Goal: Use online tool/utility: Utilize a website feature to perform a specific function

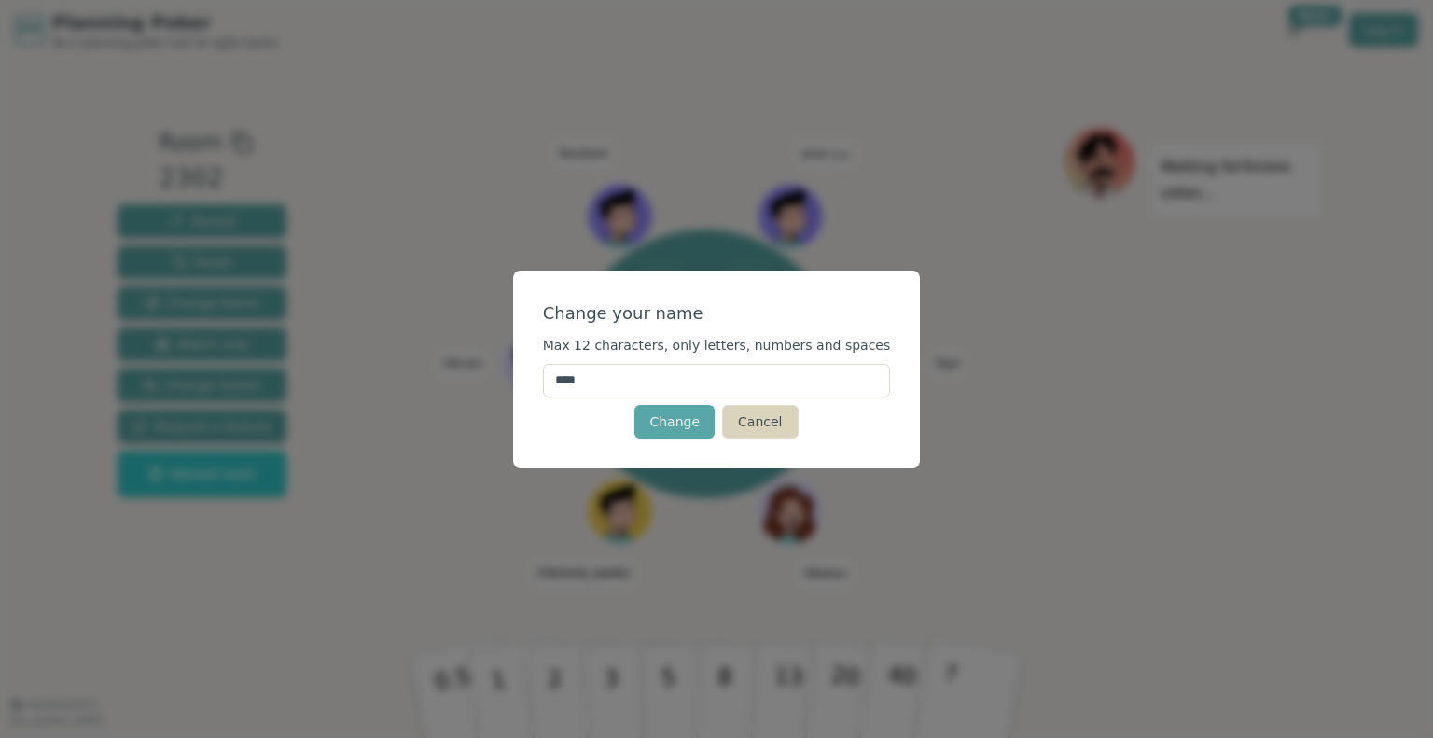
click at [750, 418] on button "Cancel" at bounding box center [760, 422] width 76 height 34
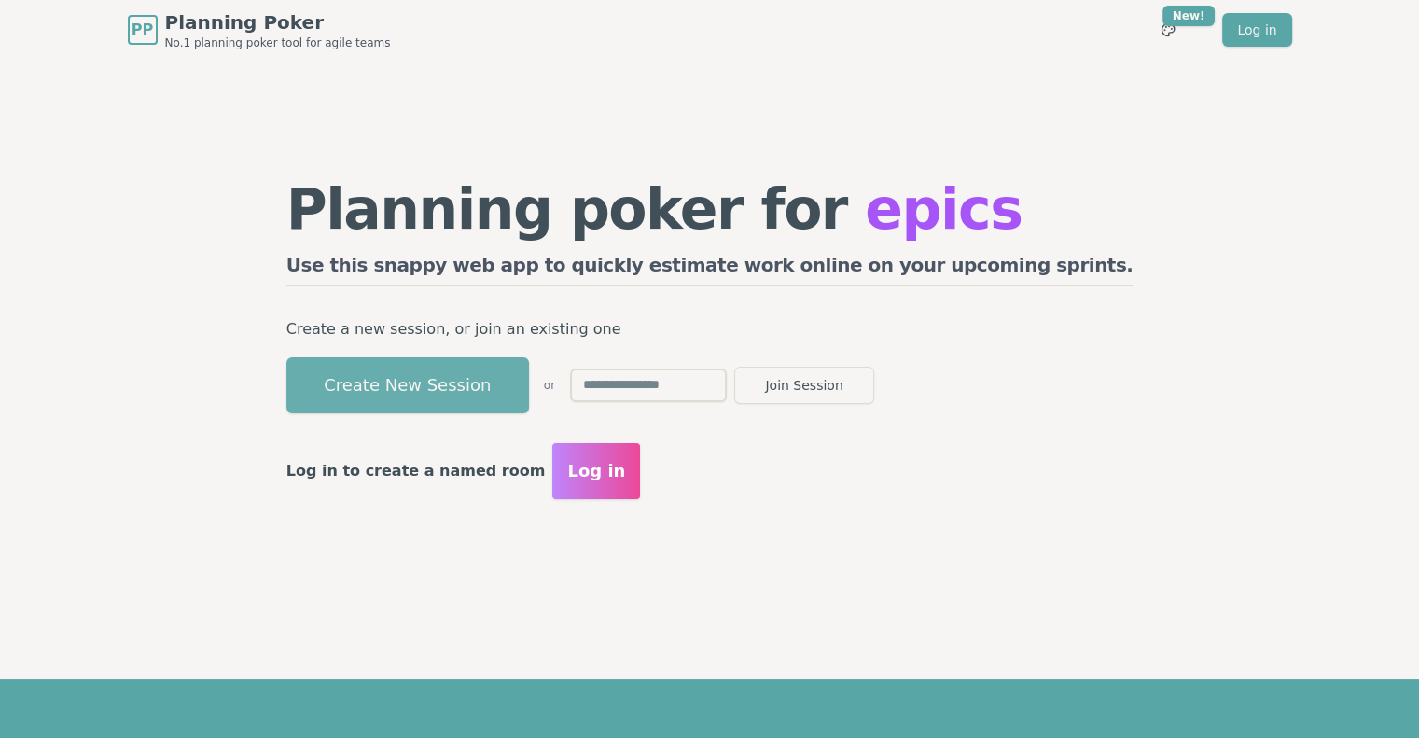
click at [529, 392] on button "Create New Session" at bounding box center [407, 385] width 242 height 56
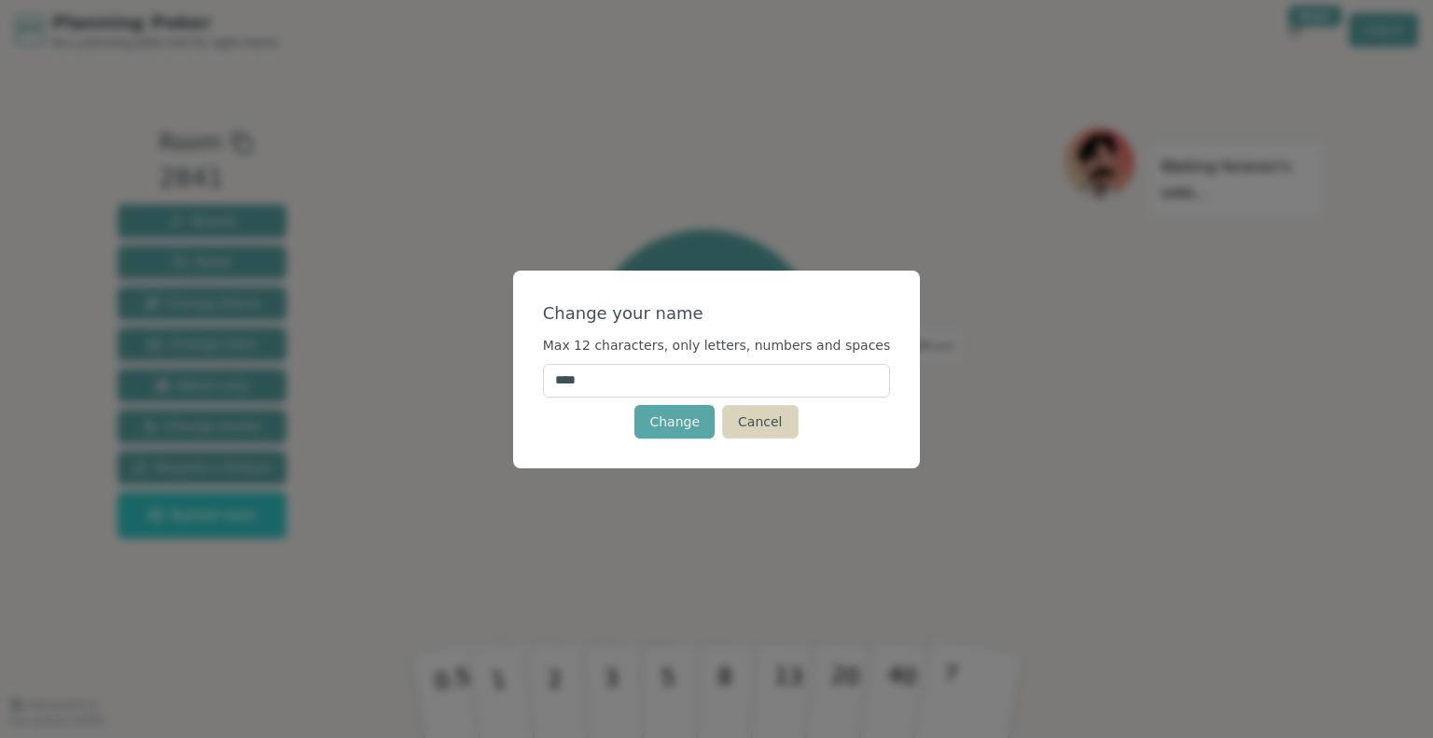
click at [746, 411] on button "Cancel" at bounding box center [760, 422] width 76 height 34
